Goal: Transaction & Acquisition: Subscribe to service/newsletter

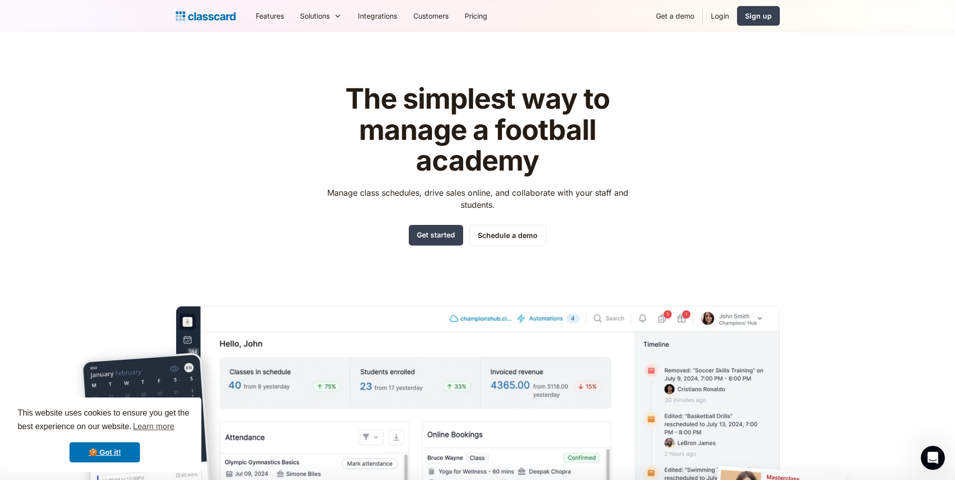
click at [299, 243] on div "The simplest way to manage a football academy Manage class schedules, drive sal…" at bounding box center [478, 319] width 604 height 505
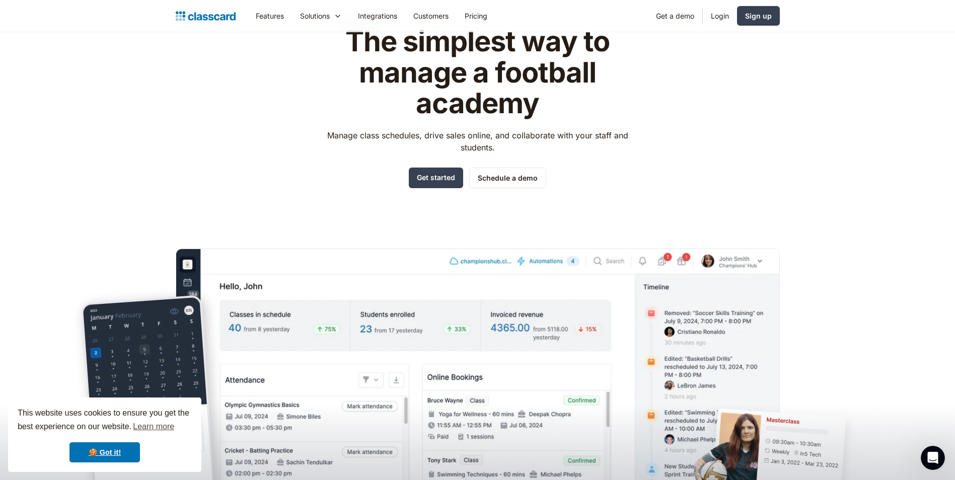
scroll to position [34, 0]
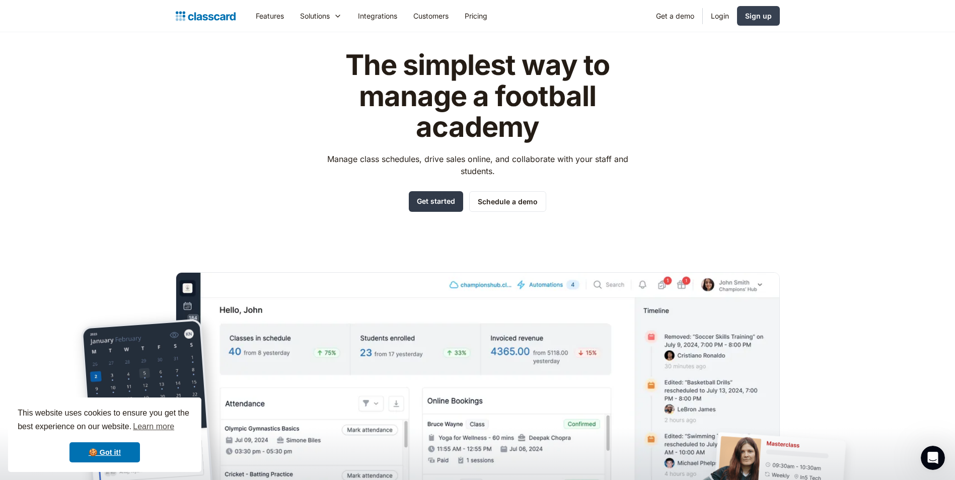
click at [450, 200] on link "Get started" at bounding box center [436, 201] width 54 height 21
